Goal: Information Seeking & Learning: Find specific fact

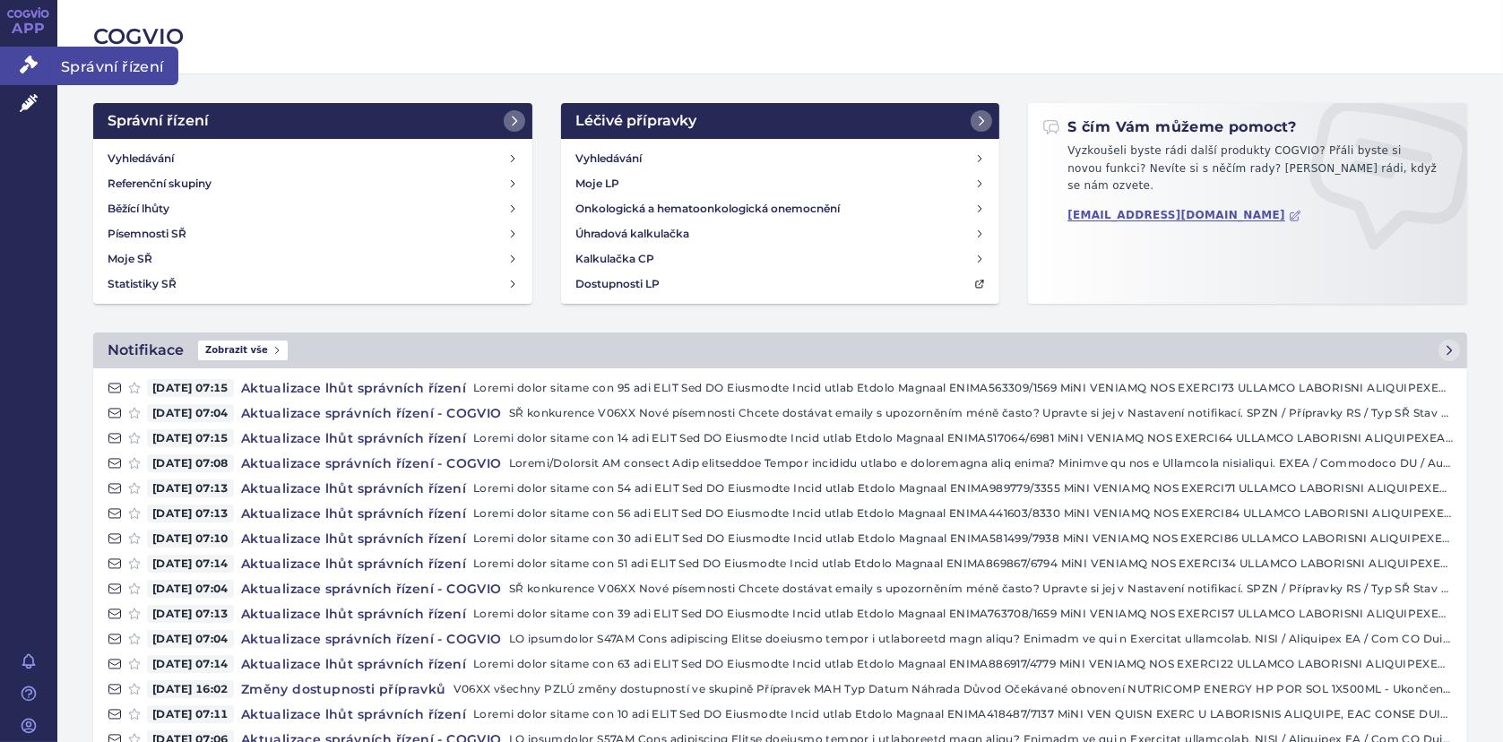
click at [24, 62] on icon at bounding box center [29, 65] width 18 height 18
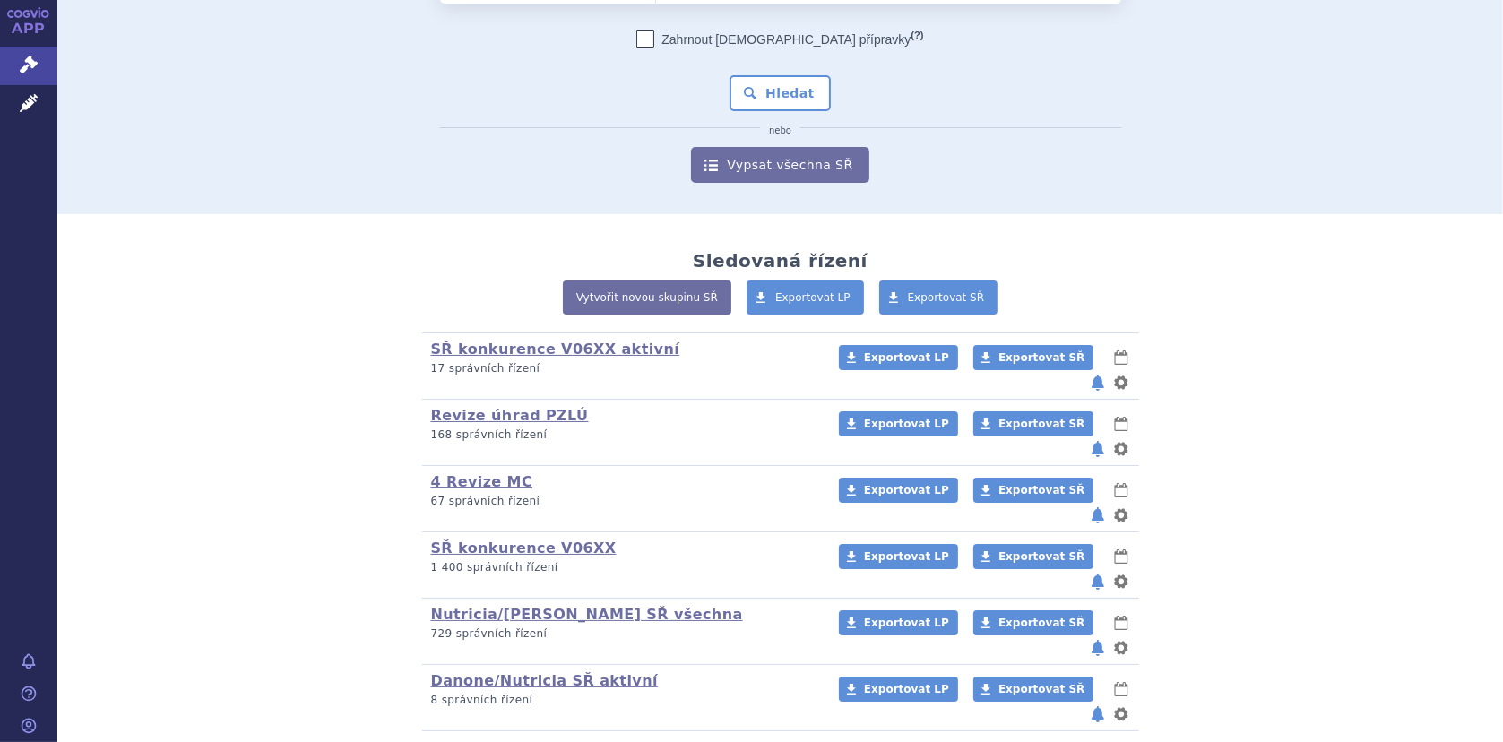
scroll to position [142, 0]
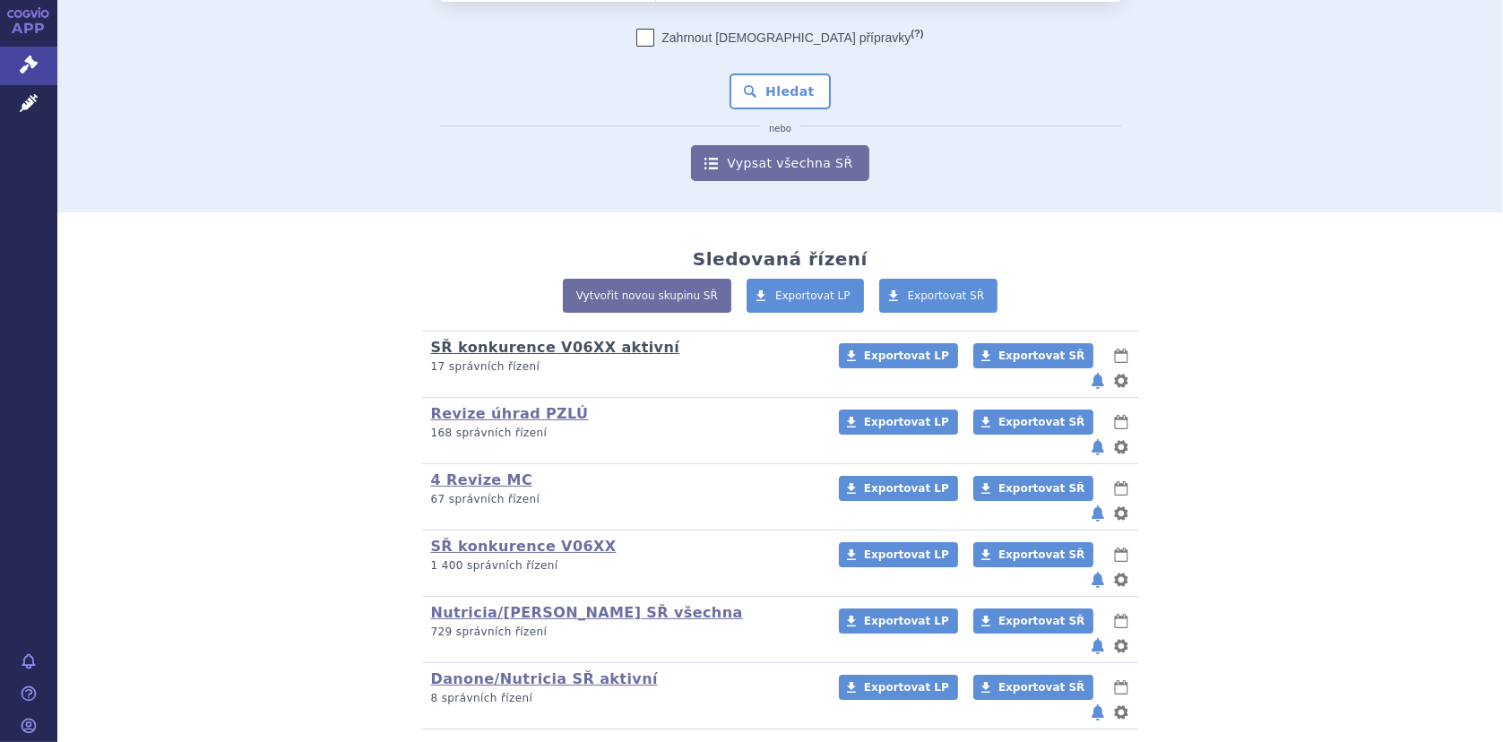
click at [529, 349] on link "SŘ konkurence V06XX aktivní" at bounding box center [555, 347] width 249 height 17
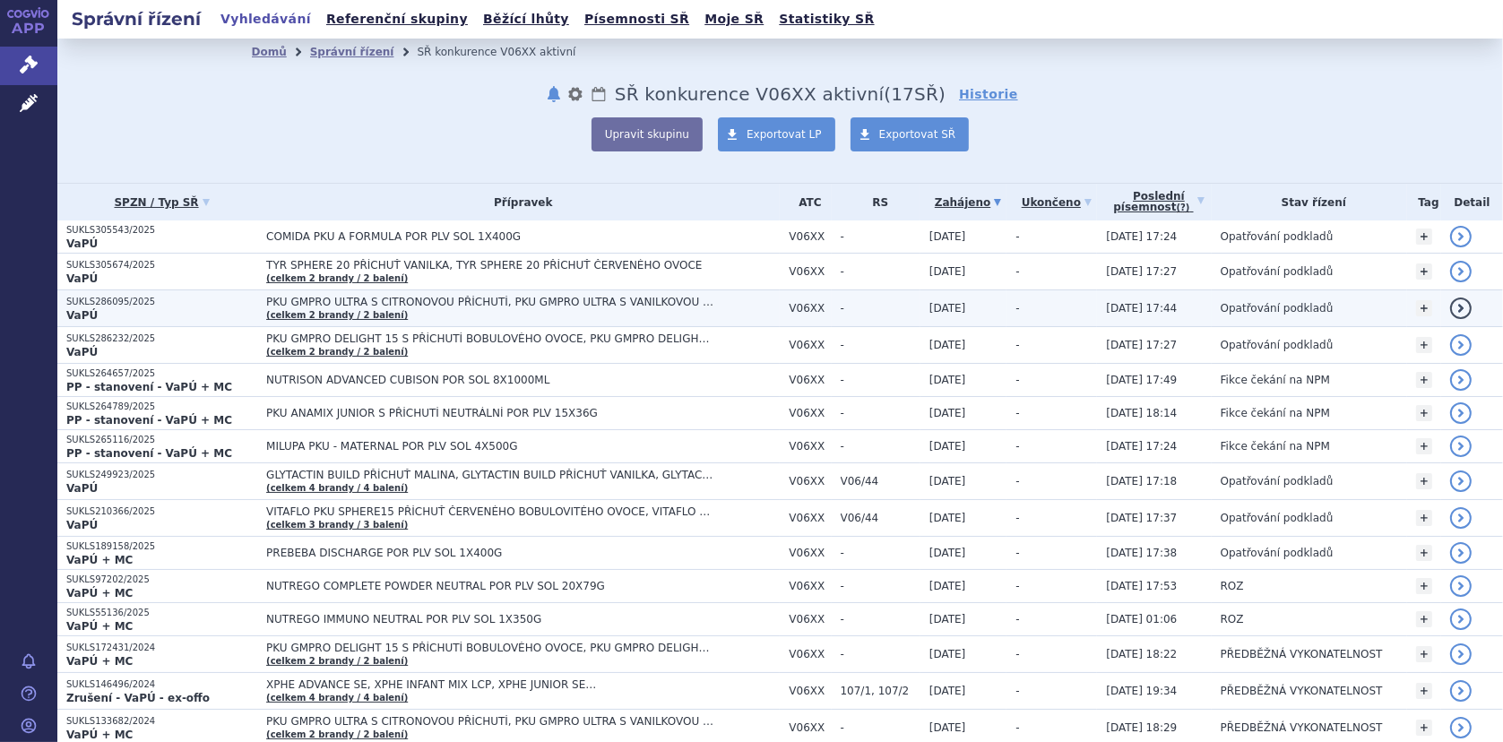
click at [337, 299] on span "PKU GMPRO ULTRA S CITRONOVOU PŘÍCHUTÍ, PKU GMPRO ULTRA S VANILKOVOU PŘÍCHUTÍ" at bounding box center [490, 302] width 448 height 13
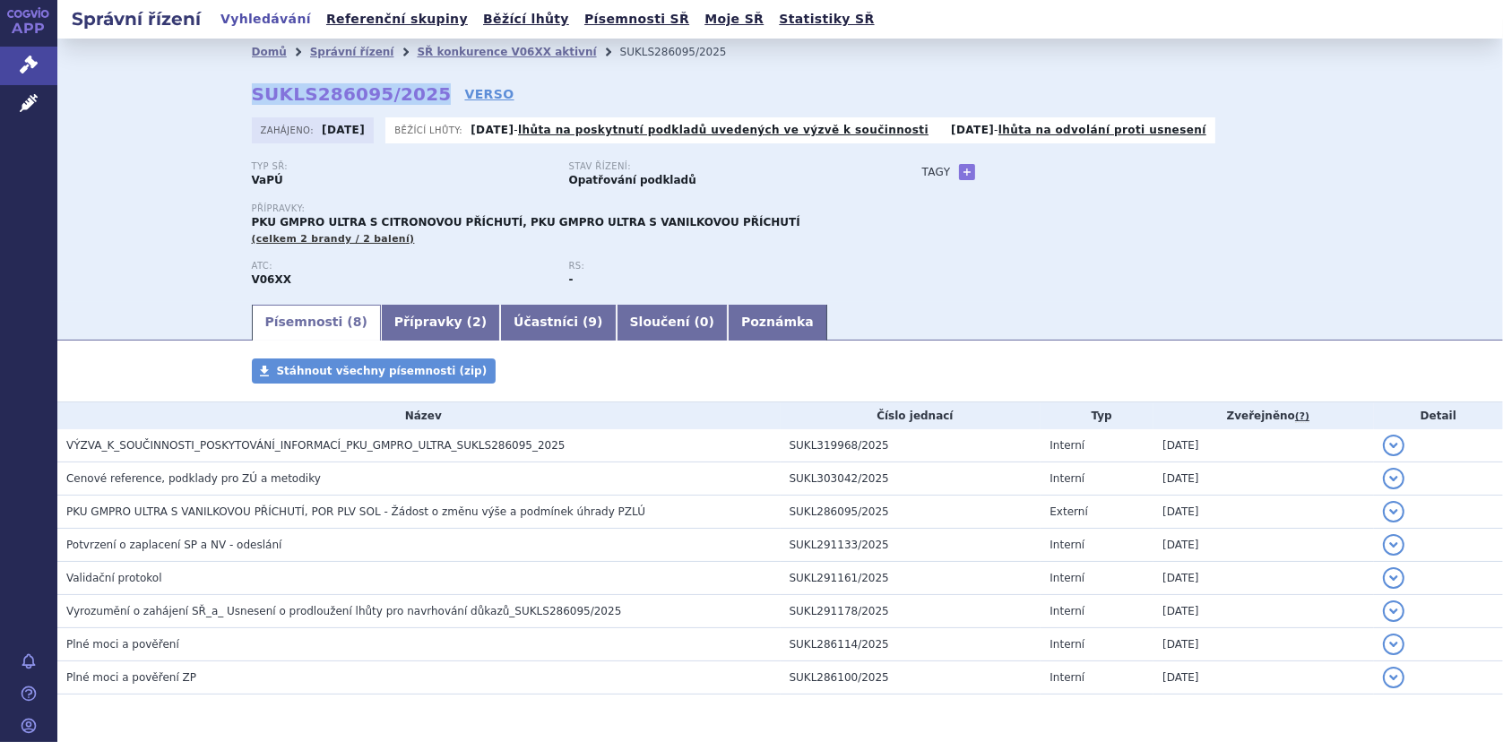
drag, startPoint x: 247, startPoint y: 91, endPoint x: 410, endPoint y: 94, distance: 163.1
click at [410, 94] on strong "SUKLS286095/2025" at bounding box center [352, 94] width 200 height 22
copy strong "SUKLS286095/2025"
